Goal: Check status: Check status

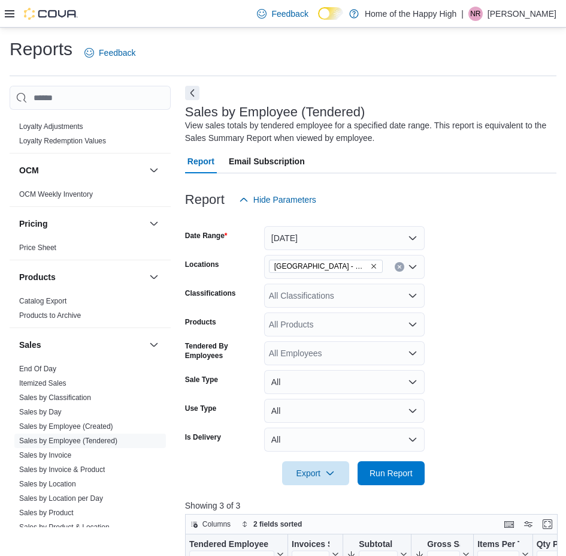
scroll to position [591, 0]
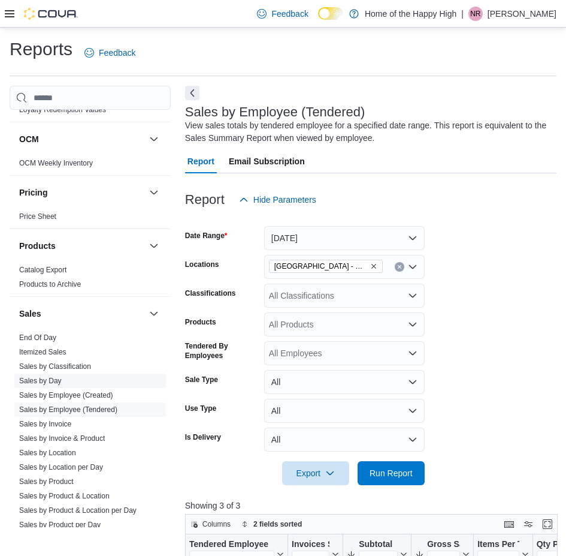
click at [53, 382] on link "Sales by Day" at bounding box center [40, 380] width 43 height 8
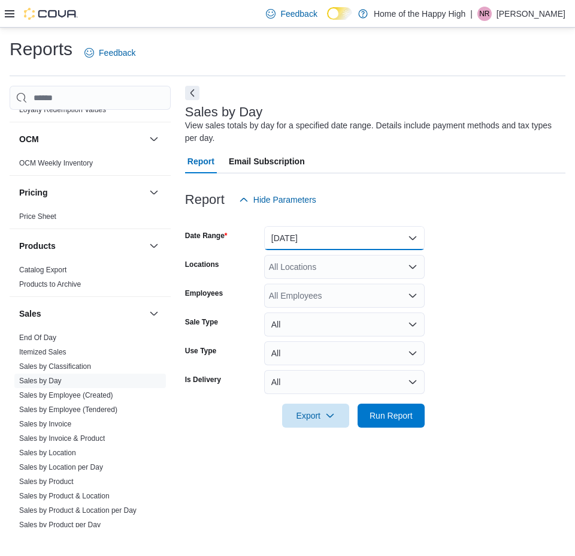
click at [345, 237] on button "[DATE]" at bounding box center [344, 238] width 161 height 24
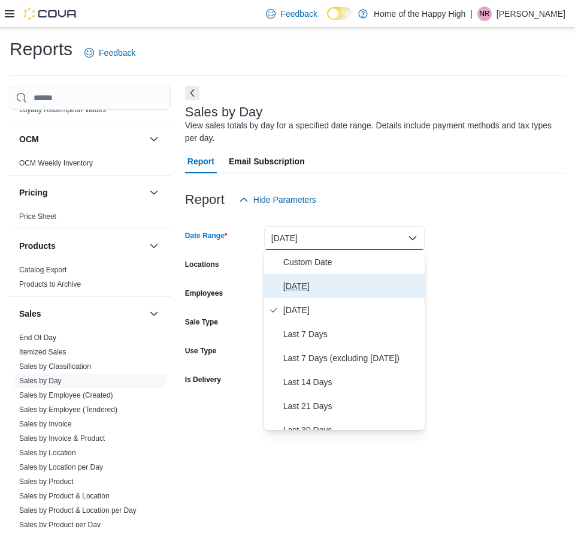
click at [307, 288] on span "[DATE]" at bounding box center [351, 286] width 137 height 14
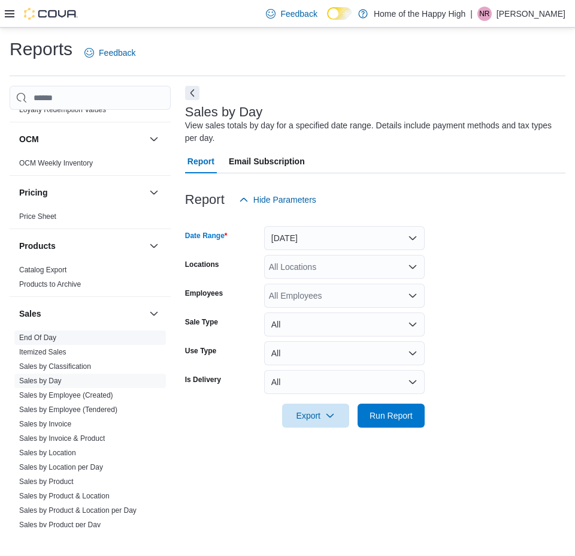
click at [61, 339] on span "End Of Day" at bounding box center [90, 337] width 152 height 14
click at [37, 339] on link "End Of Day" at bounding box center [37, 337] width 37 height 8
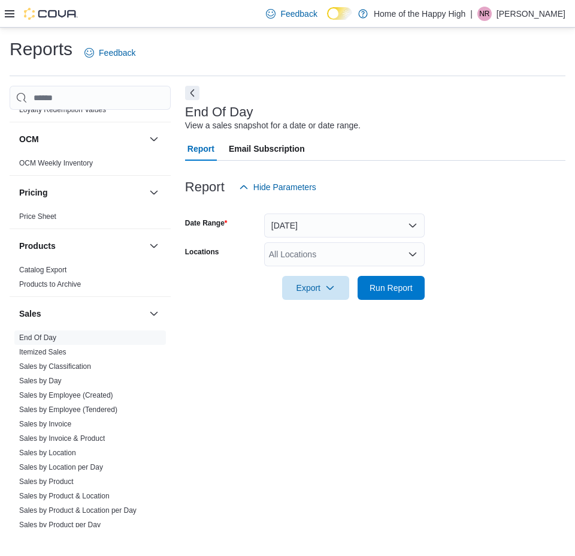
click at [343, 246] on div "All Locations" at bounding box center [344, 254] width 161 height 24
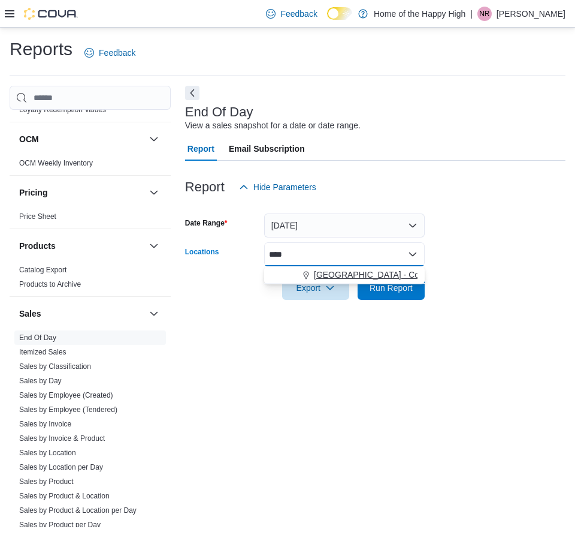
type input "****"
click at [352, 268] on button "[GEOGRAPHIC_DATA] - Cornerstone - Fire & Flower" at bounding box center [344, 274] width 161 height 17
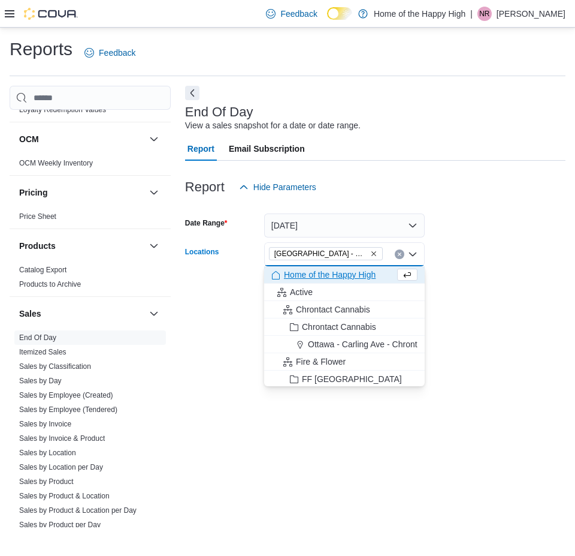
click at [323, 424] on div "End Of Day View a sales snapshot for a date or date range. Report Email Subscri…" at bounding box center [375, 306] width 381 height 441
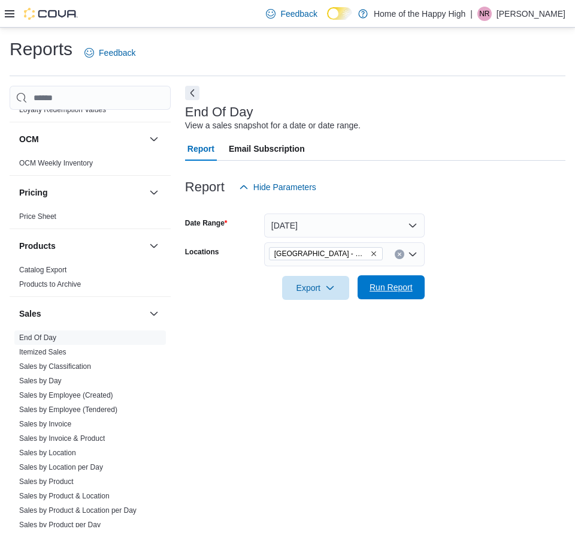
click at [371, 286] on span "Run Report" at bounding box center [391, 287] width 43 height 12
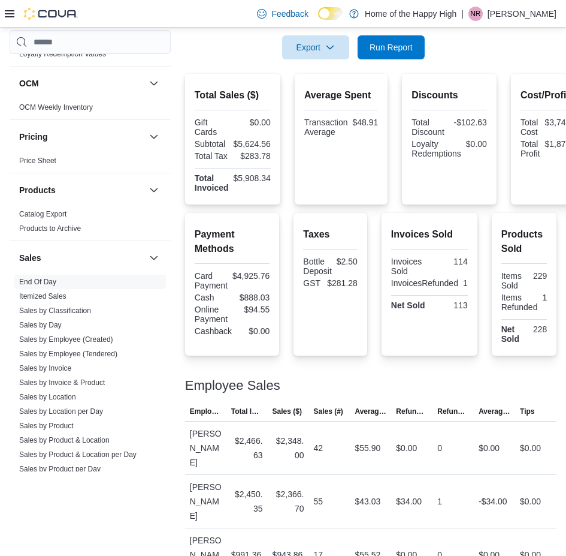
scroll to position [247, 0]
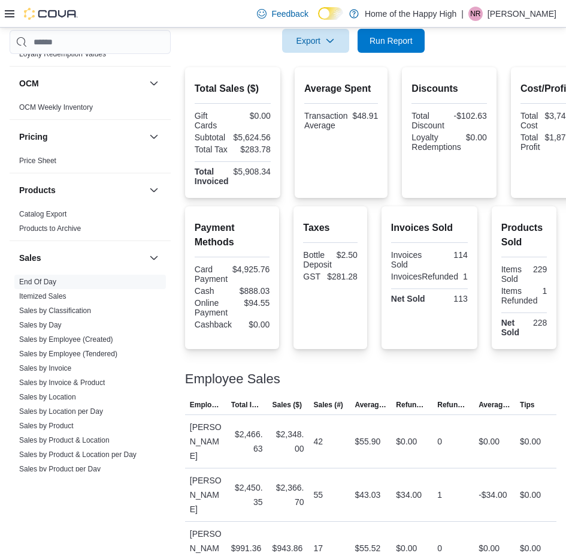
click at [47, 323] on link "Sales by Day" at bounding box center [40, 325] width 43 height 8
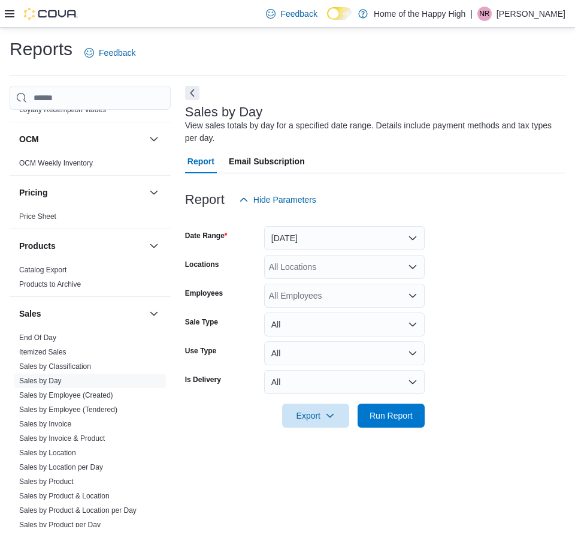
click at [59, 330] on div "Sales" at bounding box center [90, 314] width 161 height 34
click at [62, 336] on span "End Of Day" at bounding box center [90, 337] width 152 height 14
click at [60, 334] on span "End Of Day" at bounding box center [90, 337] width 152 height 14
click at [43, 343] on span "End Of Day" at bounding box center [90, 337] width 152 height 14
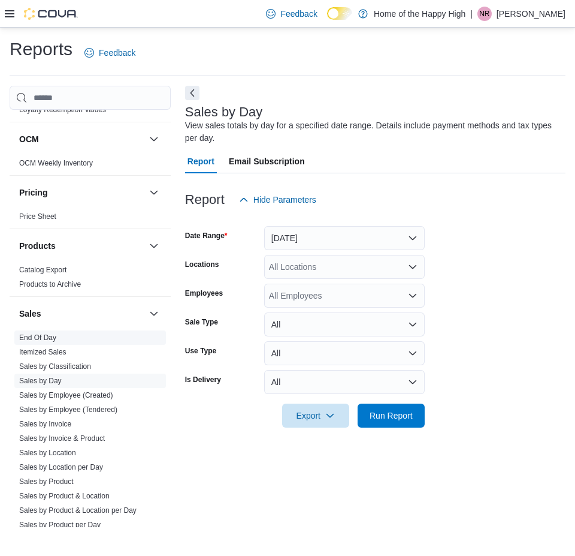
click at [47, 341] on link "End Of Day" at bounding box center [37, 337] width 37 height 8
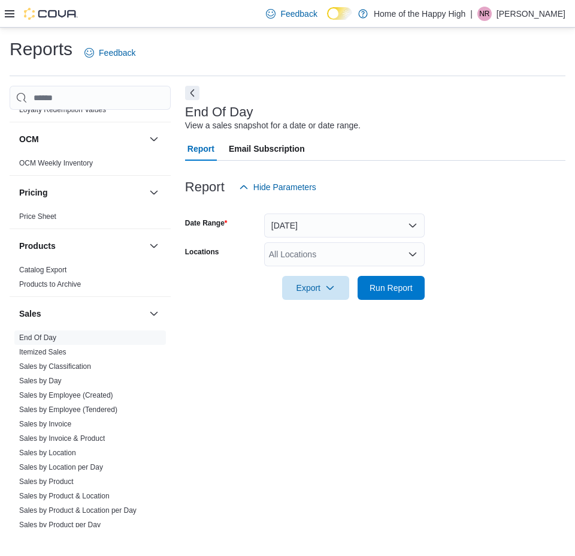
click at [316, 264] on div "All Locations" at bounding box center [344, 254] width 161 height 24
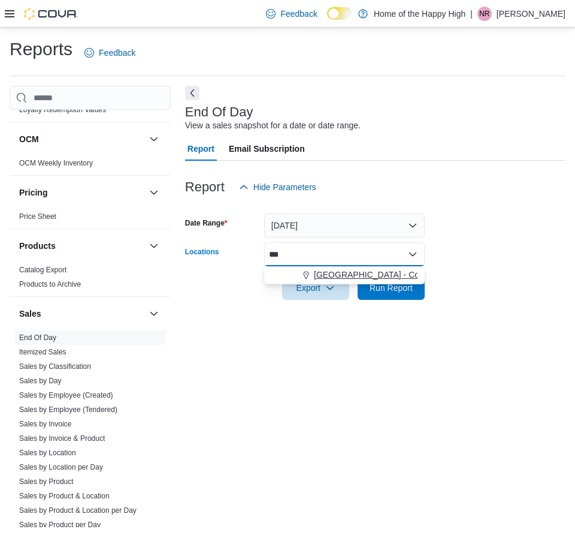
type input "***"
click at [316, 266] on button "[GEOGRAPHIC_DATA] - Cornerstone - Fire & Flower" at bounding box center [344, 274] width 161 height 17
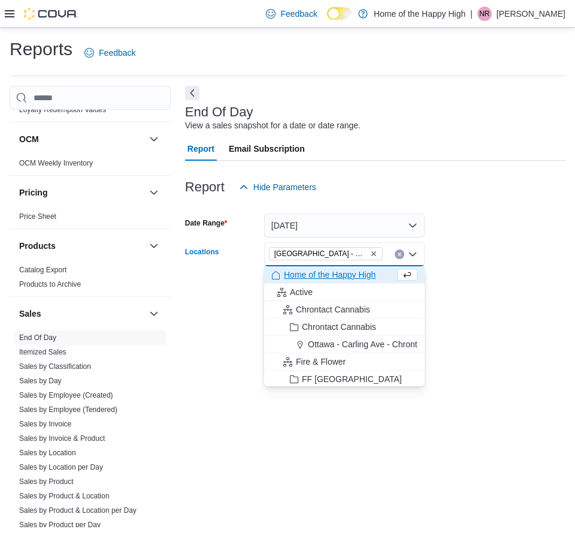
click at [406, 390] on div "End Of Day View a sales snapshot for a date or date range. Report Email Subscri…" at bounding box center [375, 306] width 381 height 441
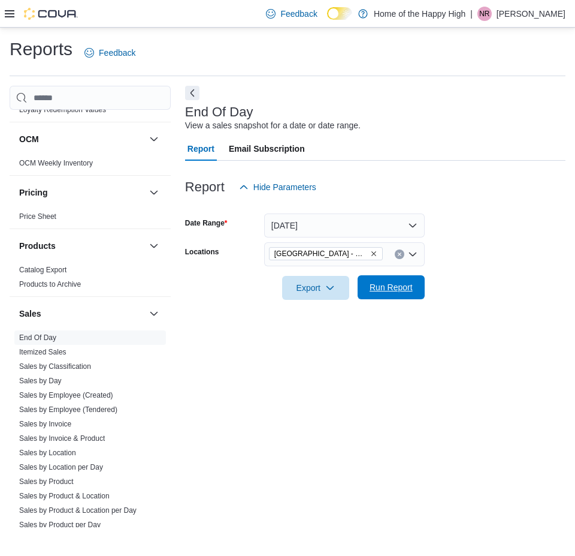
click at [366, 287] on span "Run Report" at bounding box center [391, 287] width 53 height 24
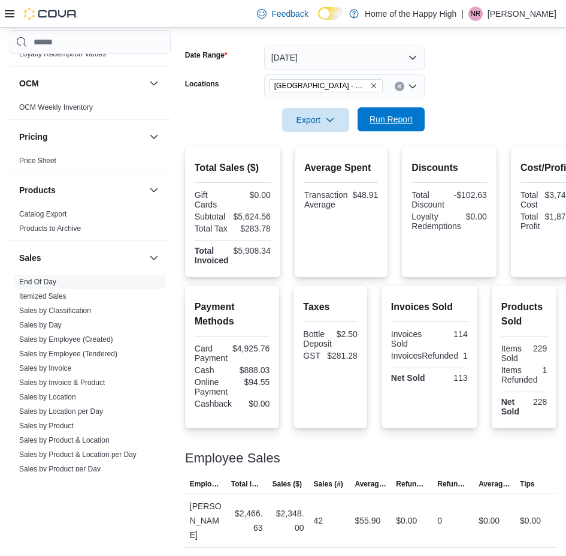
scroll to position [240, 0]
